Goal: Information Seeking & Learning: Learn about a topic

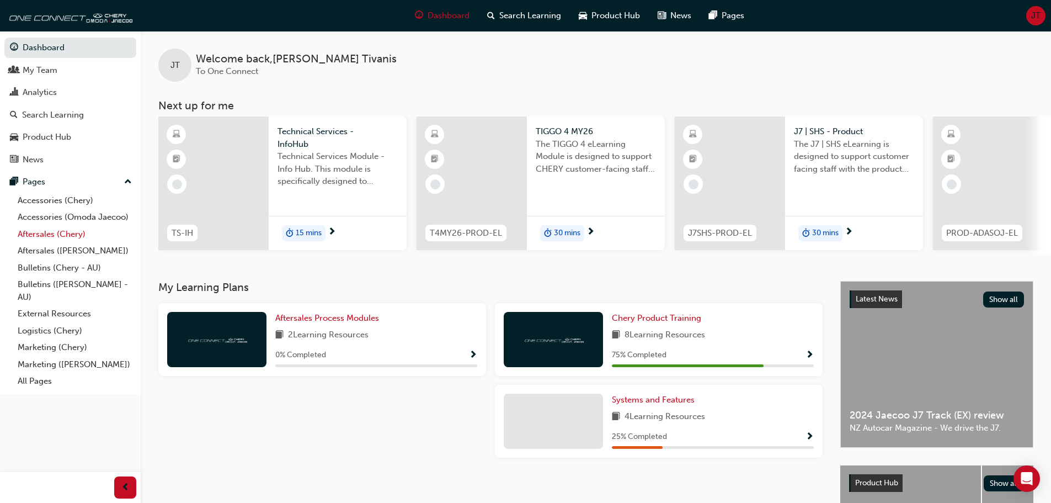
click at [84, 232] on link "Aftersales (Chery)" at bounding box center [74, 234] width 123 height 17
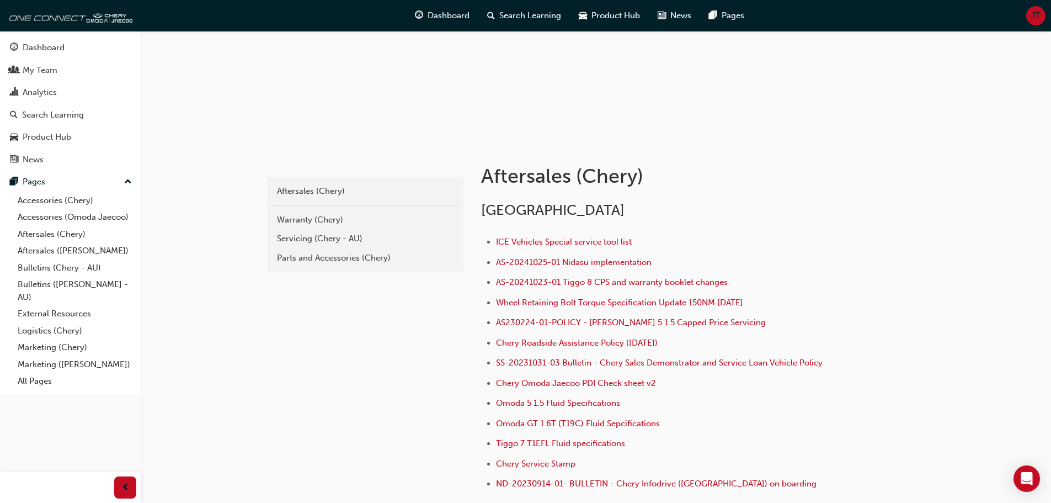
scroll to position [110, 0]
click at [679, 302] on span "Wheel Retaining Bolt Torque Specification Update 150NM 30/08/2024" at bounding box center [619, 302] width 247 height 10
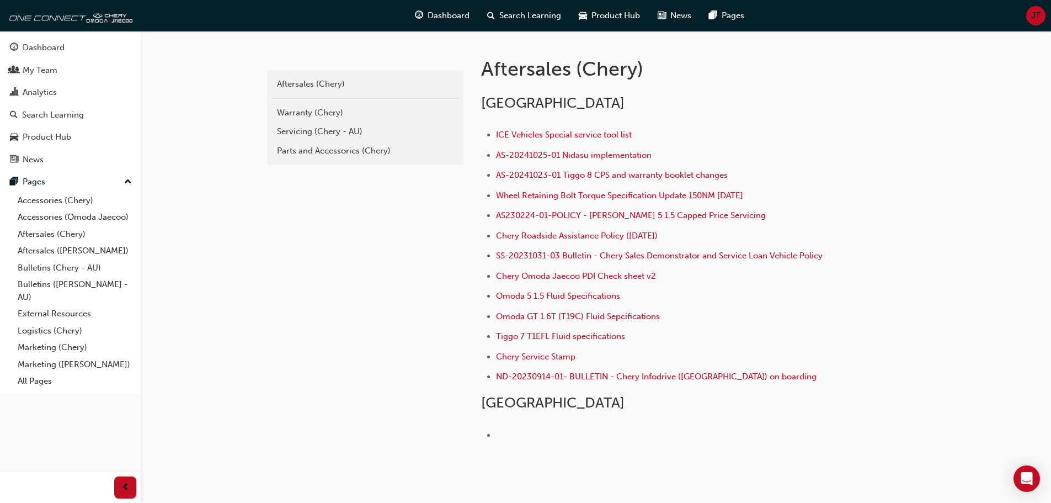
scroll to position [221, 0]
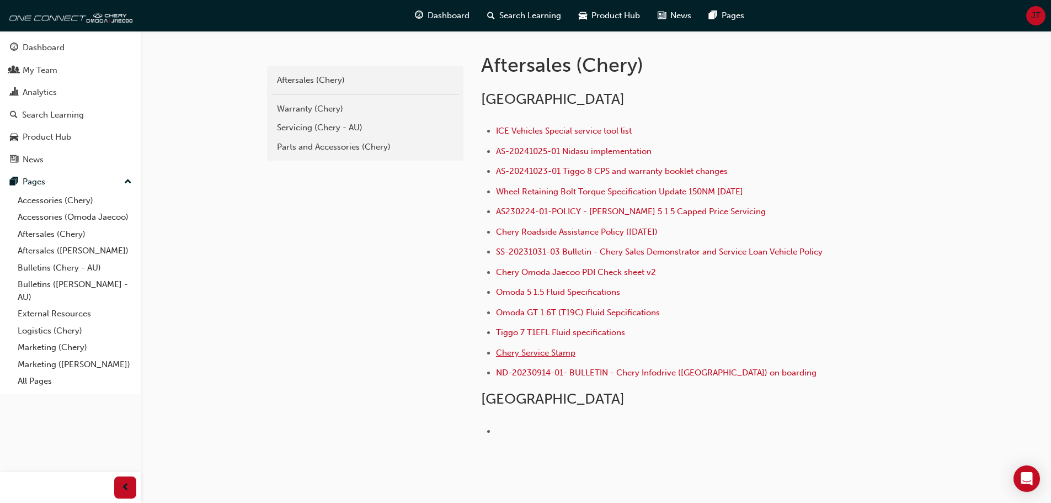
click at [532, 355] on span "Chery Service Stamp" at bounding box center [535, 353] width 79 height 10
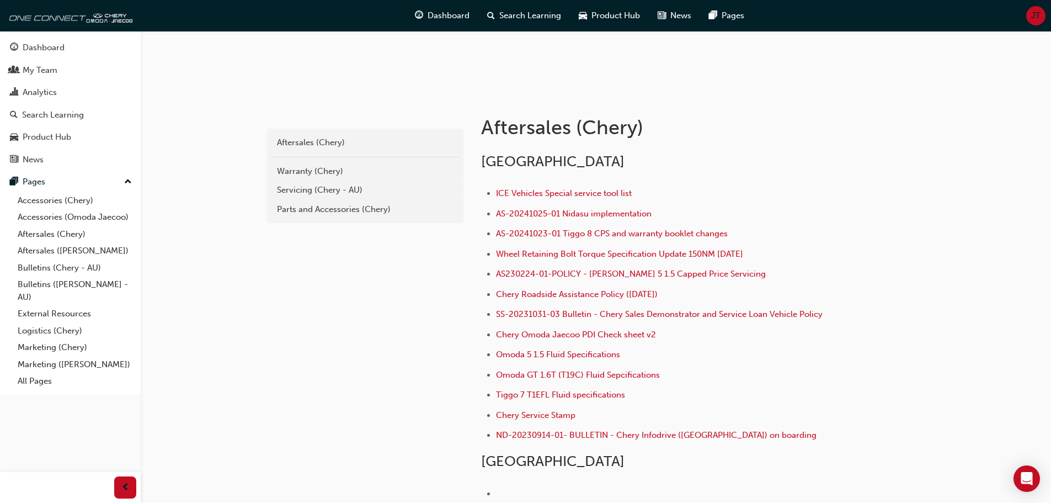
scroll to position [166, 0]
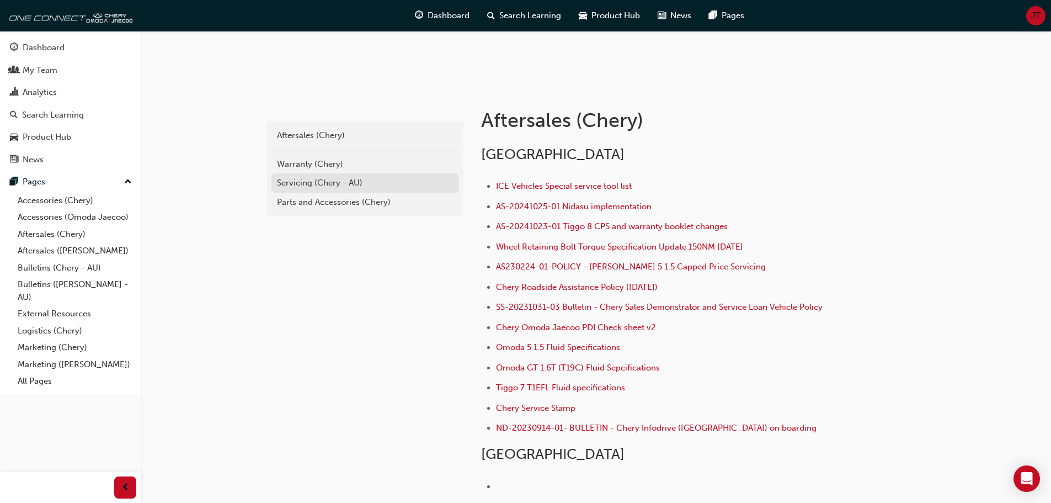
click at [303, 184] on div "Servicing (Chery - AU)" at bounding box center [365, 183] width 177 height 13
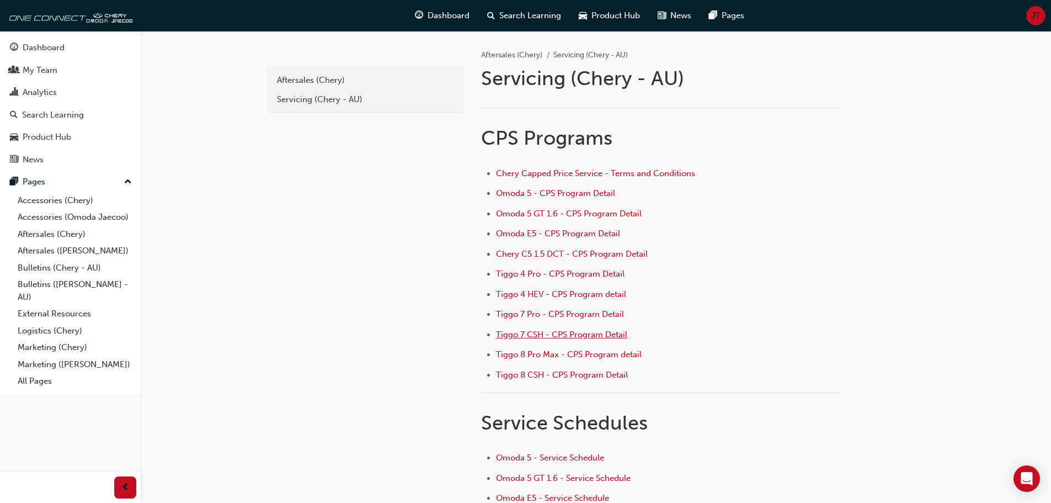
click at [574, 337] on span "Tiggo 7 CSH - CPS Program Detail" at bounding box center [561, 334] width 131 height 10
click at [602, 376] on span "Tiggo 8 CSH - CPS Program Detail" at bounding box center [562, 375] width 132 height 10
click at [583, 293] on span "Tiggo 4 HEV - CPS Program detail" at bounding box center [561, 294] width 130 height 10
